Goal: Navigation & Orientation: Find specific page/section

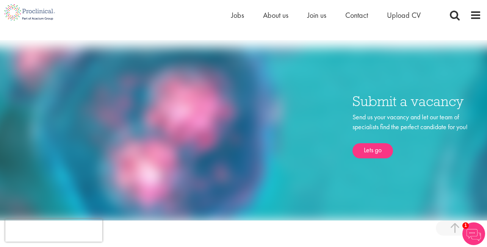
scroll to position [224, 0]
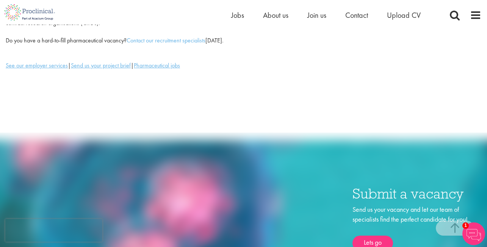
click at [245, 15] on ul "Home Jobs About us Join us Contact Upload CV" at bounding box center [335, 14] width 209 height 11
click at [241, 15] on span "Jobs" at bounding box center [237, 15] width 13 height 10
